Goal: Task Accomplishment & Management: Manage account settings

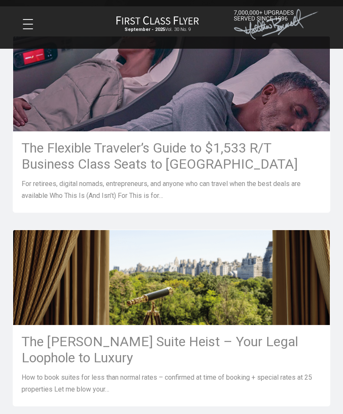
scroll to position [181, 0]
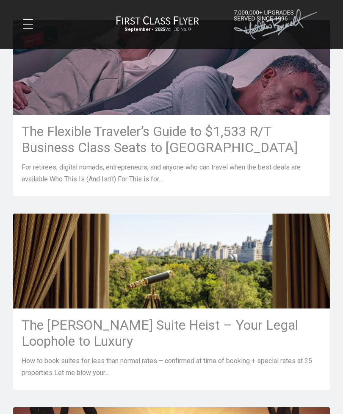
click at [161, 139] on h3 "The Flexible Traveler’s Guide to $1,533 R/T Business Class Seats to [GEOGRAPHIC…" at bounding box center [172, 139] width 300 height 32
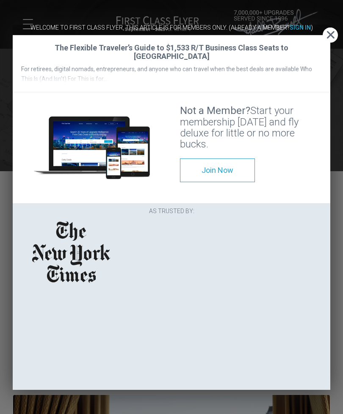
click at [326, 31] on span "Close" at bounding box center [330, 35] width 15 height 9
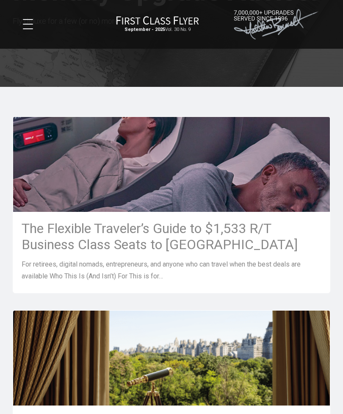
scroll to position [84, 0]
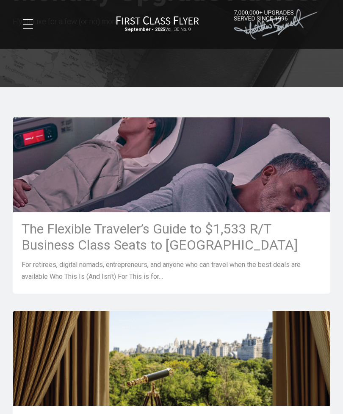
click at [170, 229] on h3 "The Flexible Traveler’s Guide to $1,533 R/T Business Class Seats to [GEOGRAPHIC…" at bounding box center [172, 237] width 300 height 32
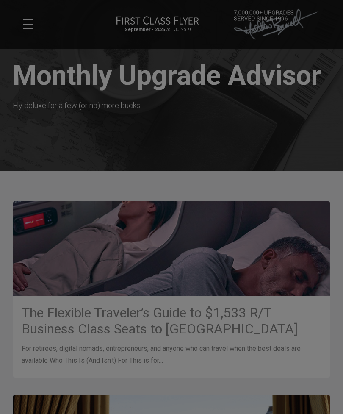
scroll to position [0, 0]
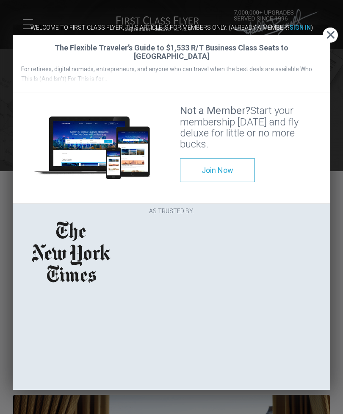
click at [328, 31] on span "Close" at bounding box center [330, 35] width 15 height 9
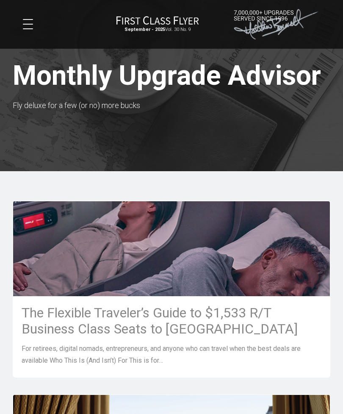
click at [32, 29] on span at bounding box center [28, 28] width 10 height 1
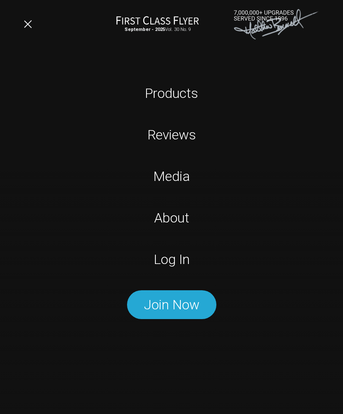
click at [177, 263] on link "Log In" at bounding box center [172, 259] width 217 height 21
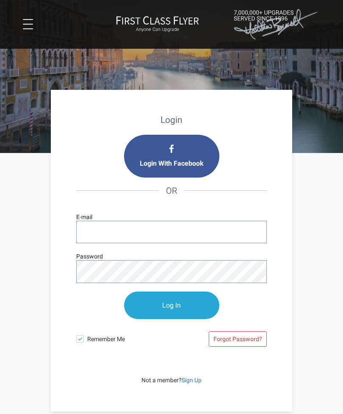
click at [91, 234] on input "E-mail" at bounding box center [171, 232] width 191 height 22
type input "christopherhu"
type input "christopherhudson@verizon.net"
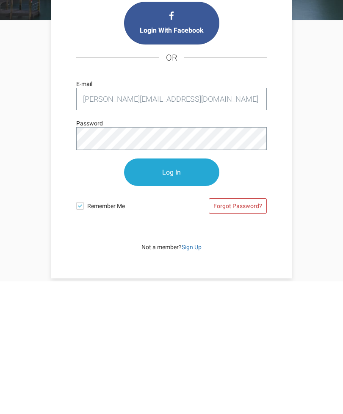
click at [178, 292] on input "Log In" at bounding box center [171, 306] width 95 height 28
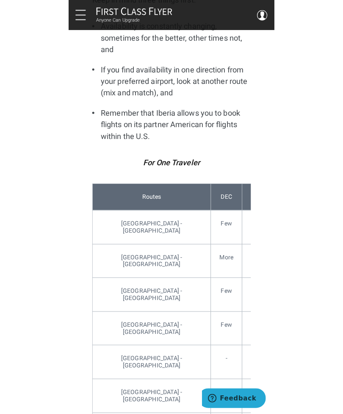
scroll to position [2480, 0]
